Goal: Transaction & Acquisition: Purchase product/service

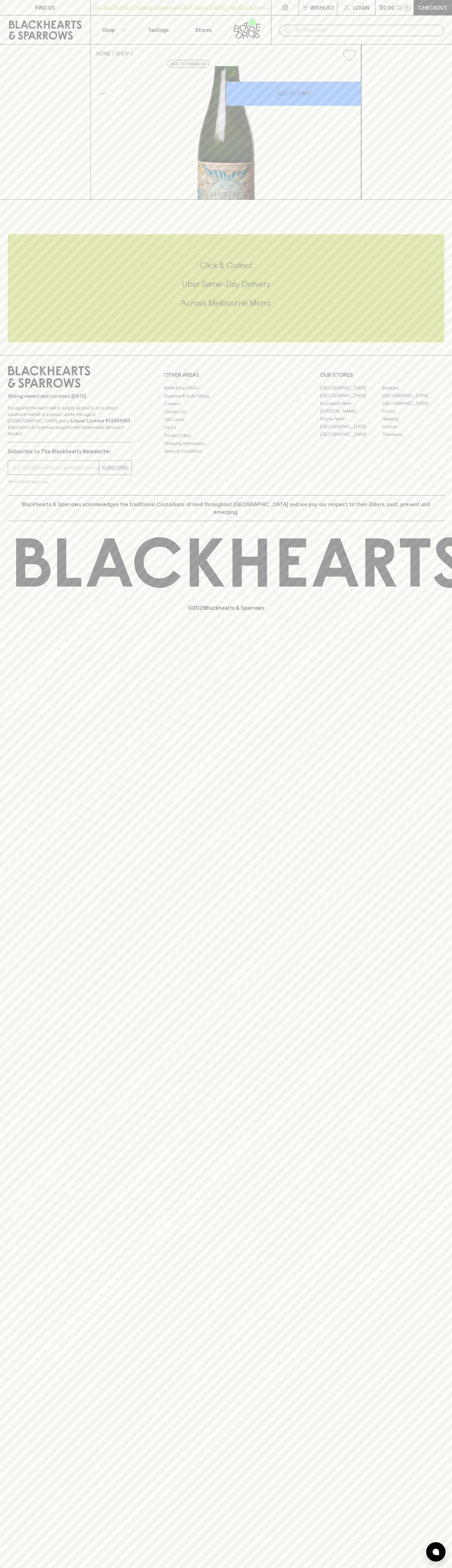
click at [277, 2] on link at bounding box center [284, 7] width 27 height 15
click at [423, 1497] on div "FIND US | No Bad Bottles | Sibling Owned and Run Since 2006 | No Bad Bottles | …" at bounding box center [226, 784] width 452 height 1568
click at [121, 1567] on html "FIND US | No Bad Bottles | Sibling Owned and Run Since 2006 | No Bad Bottles | …" at bounding box center [226, 784] width 452 height 1568
click at [24, 213] on div at bounding box center [226, 206] width 452 height 13
